Goal: Information Seeking & Learning: Learn about a topic

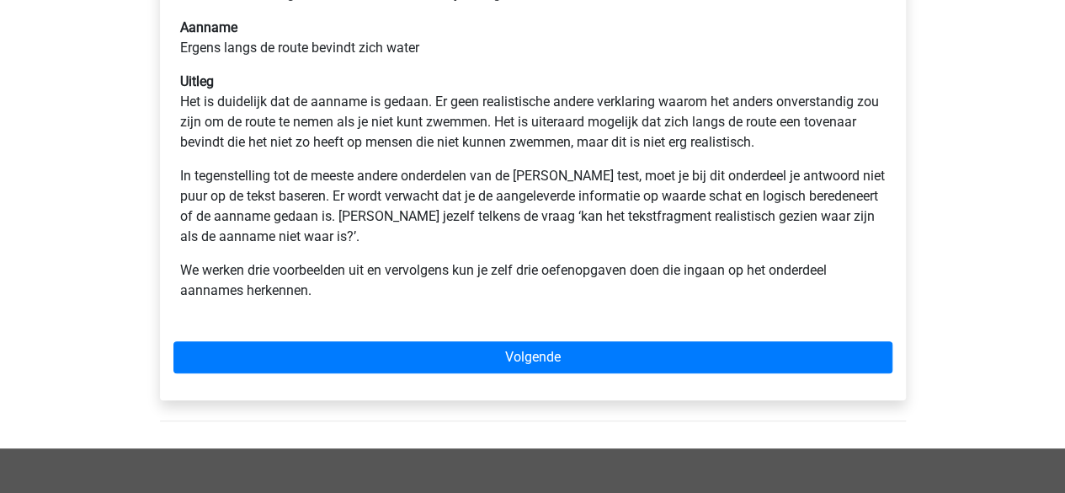
scroll to position [445, 0]
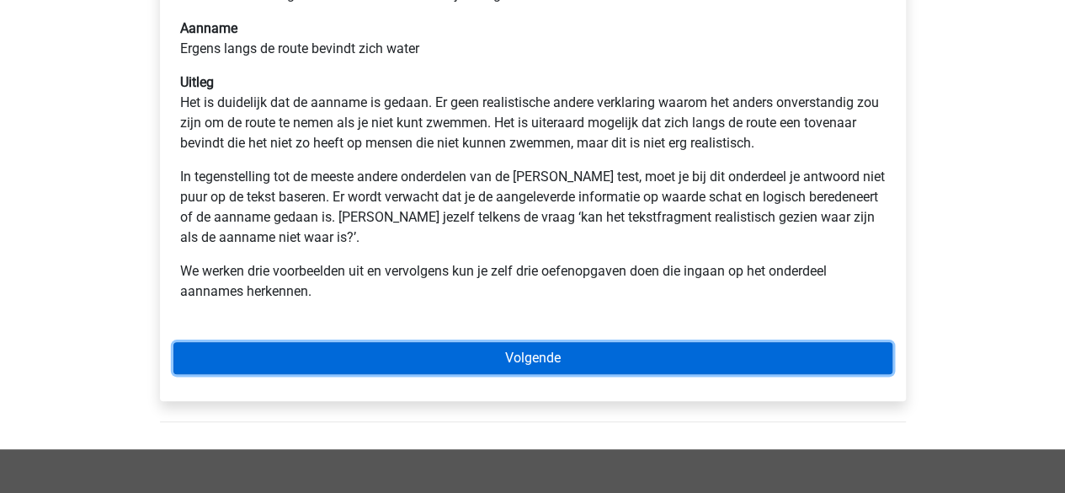
click at [505, 355] on link "Volgende" at bounding box center [532, 358] width 719 height 32
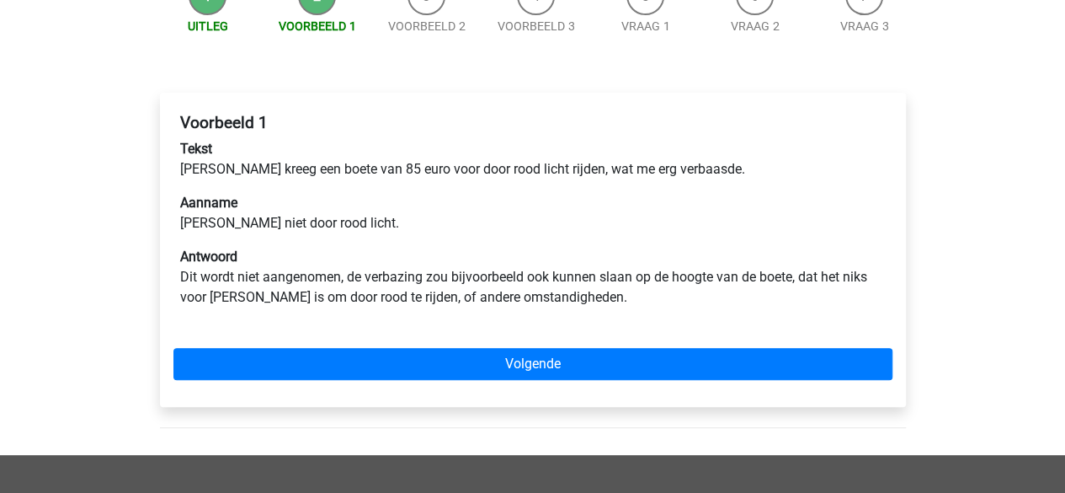
scroll to position [200, 0]
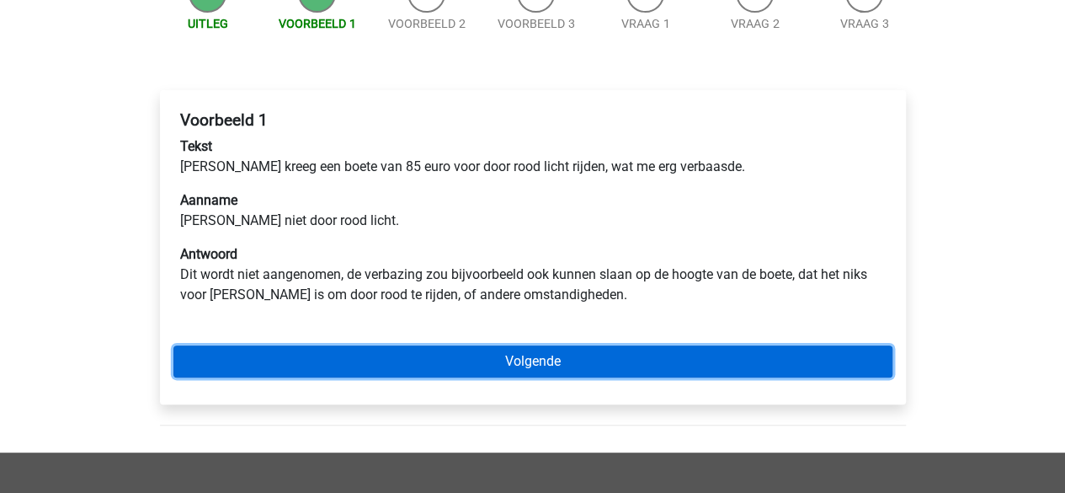
click at [520, 361] on link "Volgende" at bounding box center [532, 361] width 719 height 32
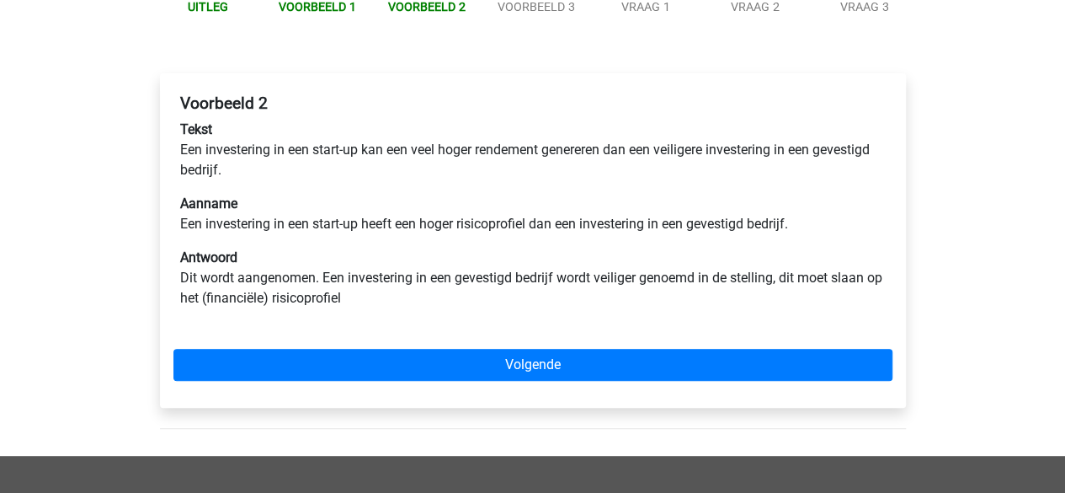
scroll to position [217, 0]
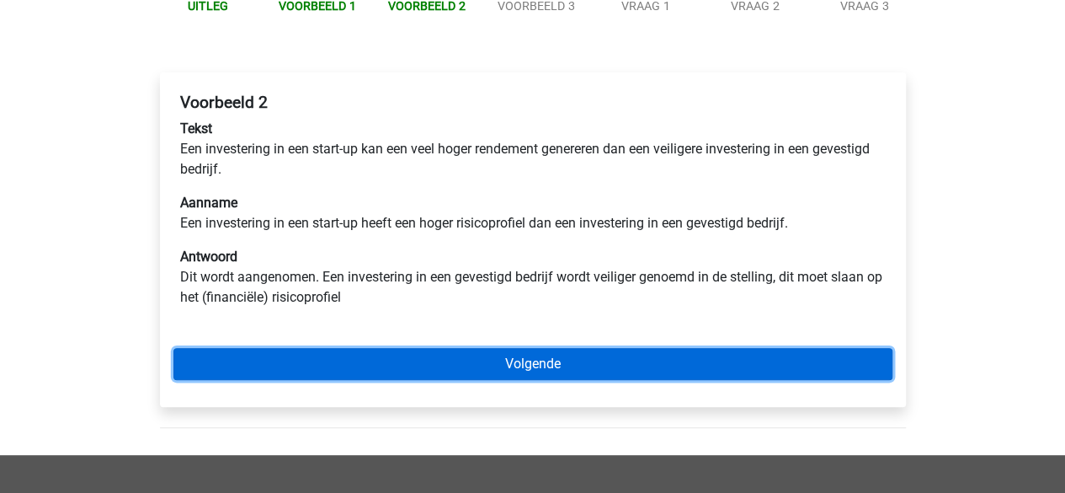
click at [523, 366] on link "Volgende" at bounding box center [532, 364] width 719 height 32
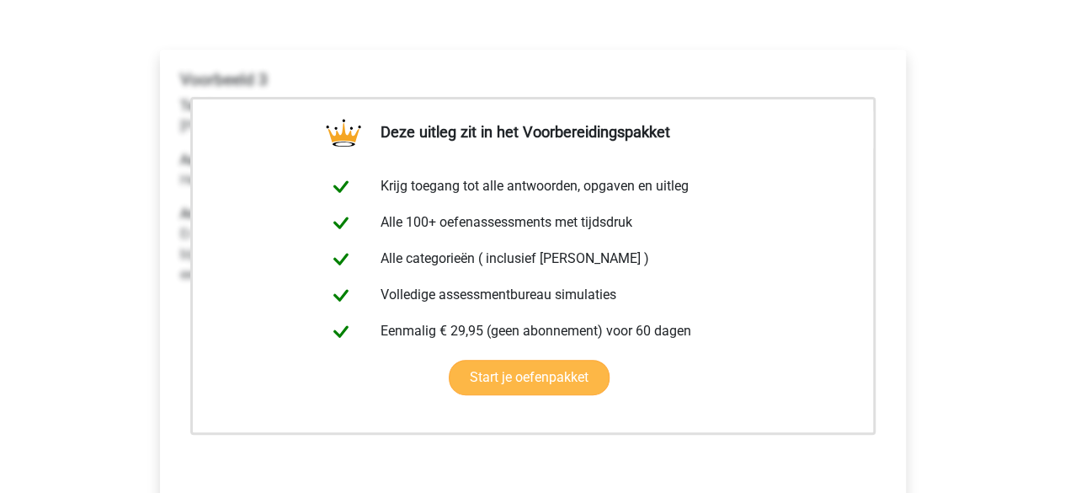
scroll to position [241, 0]
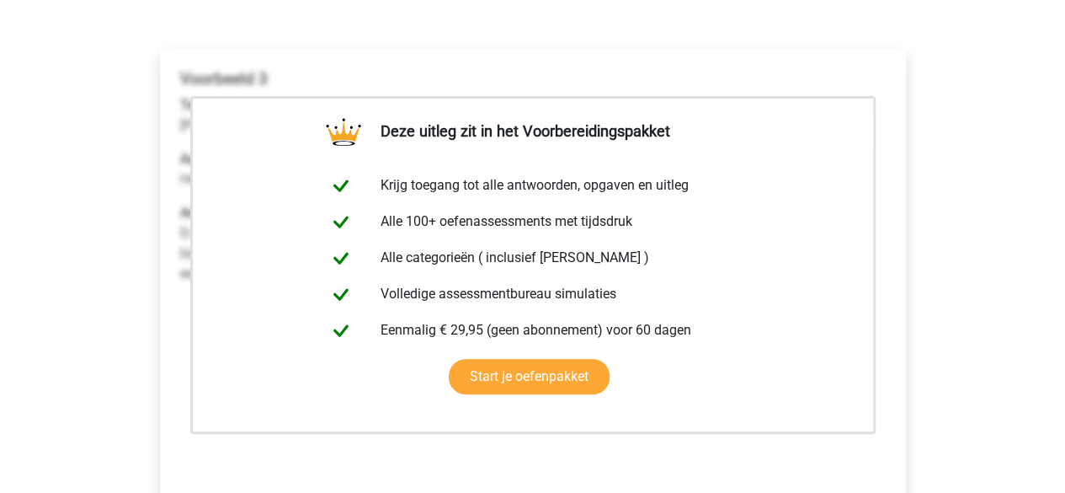
click at [948, 360] on div "Registreer Nederlands English" at bounding box center [532, 415] width 1065 height 1313
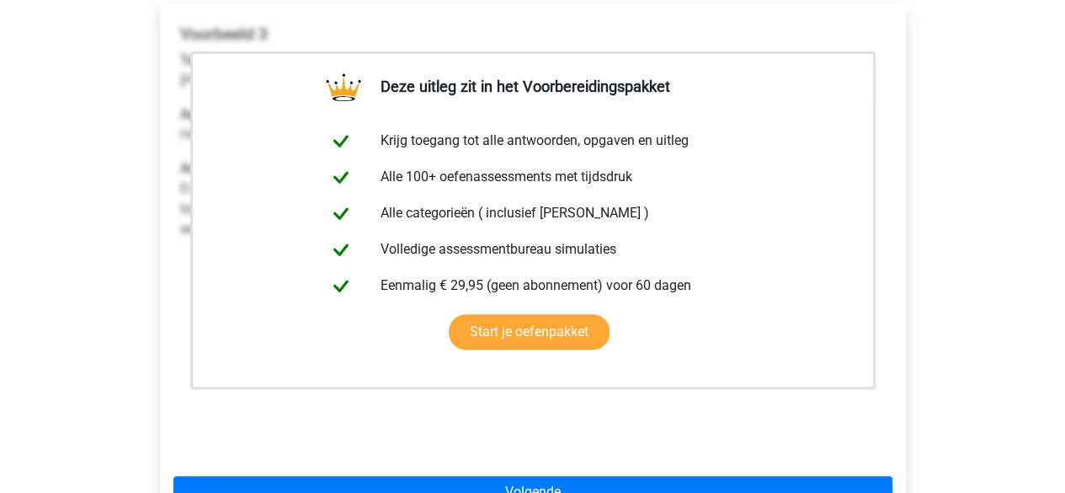
scroll to position [286, 0]
